Goal: Information Seeking & Learning: Learn about a topic

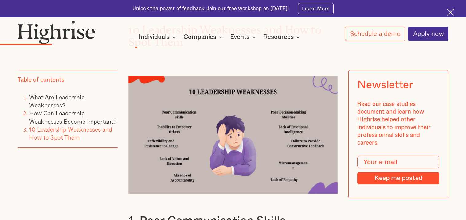
scroll to position [1357, 0]
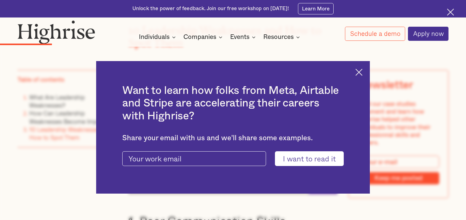
click at [357, 68] on div "Want to learn how folks from Meta, Airtable and Stripe are accelerating their c…" at bounding box center [233, 127] width 274 height 133
click at [359, 73] on img at bounding box center [359, 72] width 7 height 7
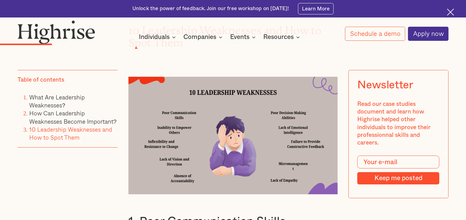
click at [359, 73] on div "Newsletter Read our case studies document and learn how Highrise helped other i…" at bounding box center [399, 134] width 100 height 129
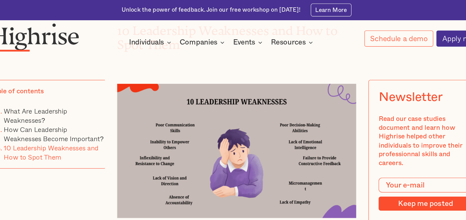
scroll to position [1359, 0]
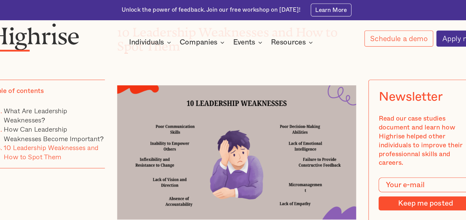
click at [332, 39] on div "How it works Individuals Programs 1 Highrise Leader A 6-month program to grow l…" at bounding box center [220, 37] width 250 height 8
click at [258, 96] on img at bounding box center [233, 134] width 209 height 118
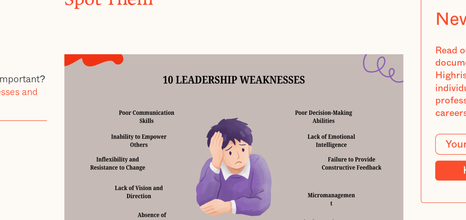
scroll to position [1327, 0]
